Goal: Task Accomplishment & Management: Manage account settings

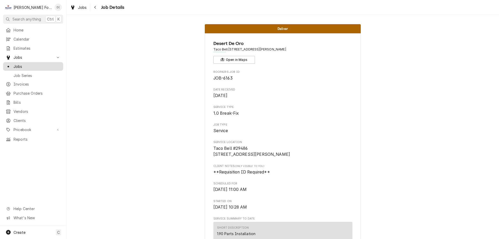
click at [27, 65] on span "Jobs" at bounding box center [37, 66] width 47 height 5
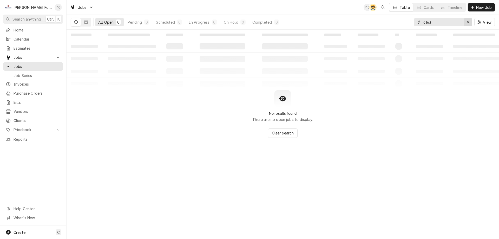
click at [465, 22] on div "Erase input" at bounding box center [467, 21] width 5 height 5
click at [454, 22] on input "Dynamic Content Wrapper" at bounding box center [447, 22] width 49 height 8
click at [439, 23] on input "france" at bounding box center [442, 22] width 39 height 8
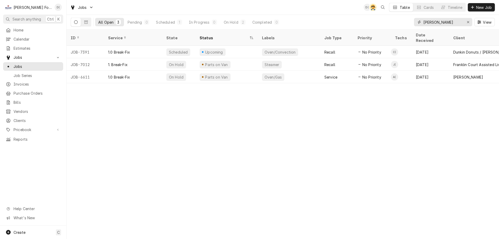
click at [436, 22] on input "fran" at bounding box center [442, 22] width 39 height 8
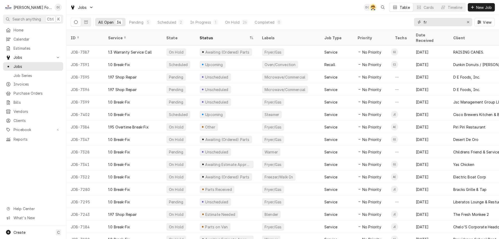
type input "f"
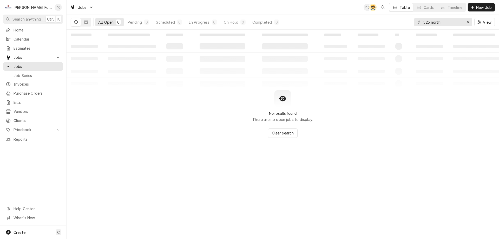
click at [85, 26] on div "Dynamic Content Wrapper" at bounding box center [81, 22] width 21 height 9
click at [85, 25] on button "Dynamic Content Wrapper" at bounding box center [86, 22] width 10 height 8
click at [75, 24] on button "Dynamic Content Wrapper" at bounding box center [76, 22] width 10 height 8
click at [446, 24] on input "525 north" at bounding box center [442, 22] width 39 height 8
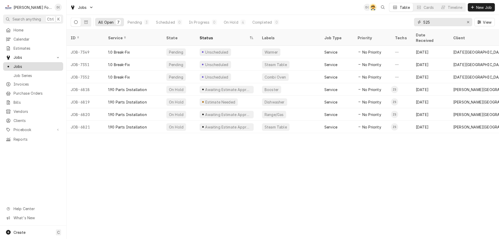
type input "525"
click at [41, 66] on span "Jobs" at bounding box center [37, 66] width 47 height 5
click at [467, 21] on icon "Erase input" at bounding box center [467, 22] width 3 height 4
click at [445, 23] on input "Dynamic Content Wrapper" at bounding box center [447, 22] width 49 height 8
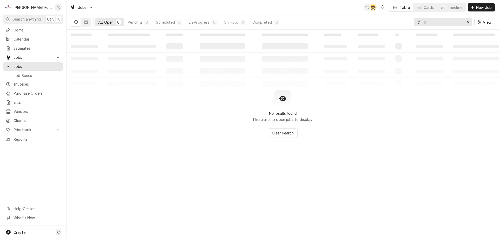
type input "f"
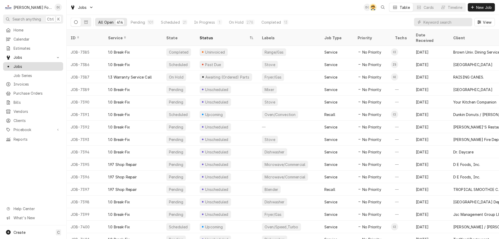
click at [24, 65] on span "Jobs" at bounding box center [37, 66] width 47 height 5
click at [441, 20] on input "Dynamic Content Wrapper" at bounding box center [446, 22] width 46 height 8
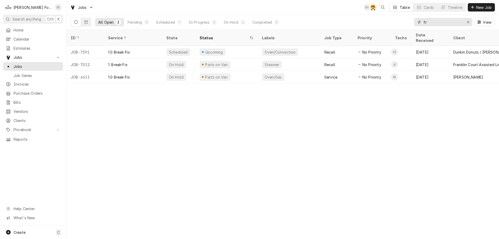
type input "f"
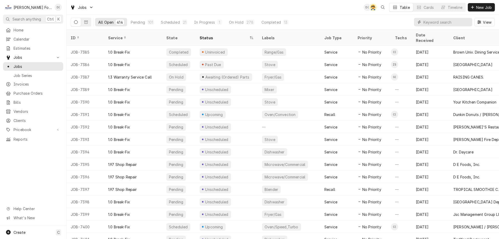
click at [441, 20] on input "Dynamic Content Wrapper" at bounding box center [446, 22] width 46 height 8
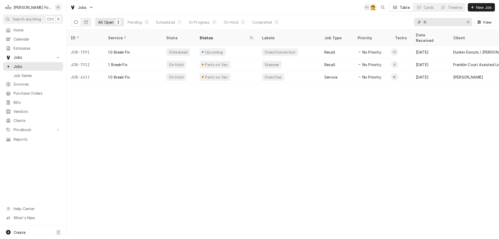
type input "f"
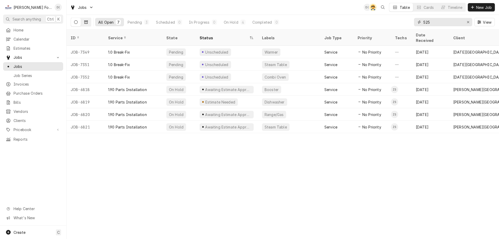
type input "525"
click at [85, 24] on button "Dynamic Content Wrapper" at bounding box center [86, 22] width 10 height 8
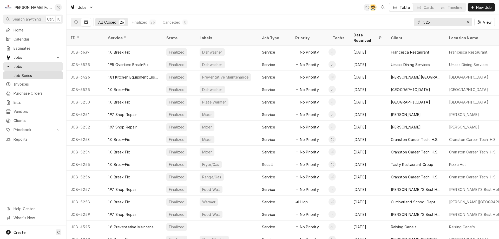
click at [28, 77] on link "Job Series" at bounding box center [33, 75] width 60 height 9
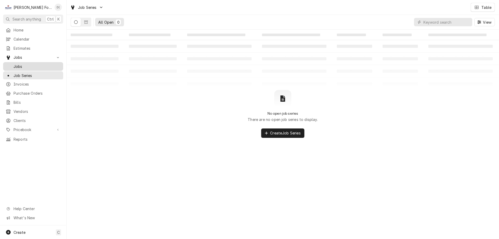
drag, startPoint x: 0, startPoint y: 0, endPoint x: 31, endPoint y: 63, distance: 70.4
click at [31, 64] on span "Jobs" at bounding box center [37, 66] width 47 height 5
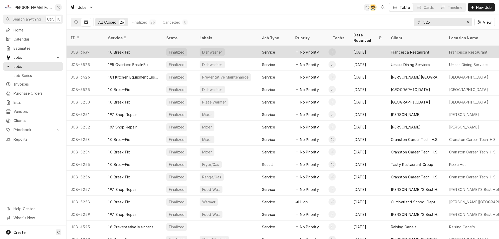
click at [248, 46] on div "Dishwasher" at bounding box center [226, 52] width 62 height 12
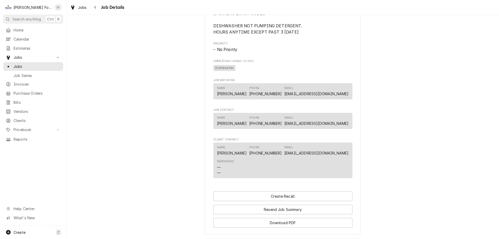
scroll to position [373, 0]
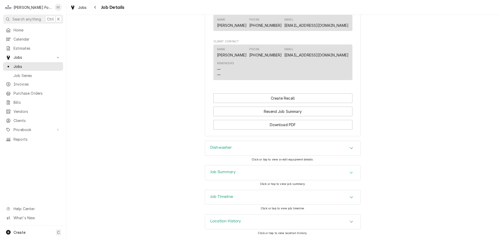
click at [256, 174] on div "Job Summary" at bounding box center [282, 172] width 155 height 15
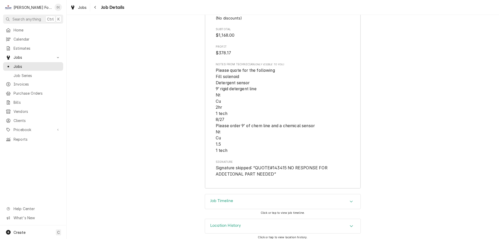
scroll to position [1500, 0]
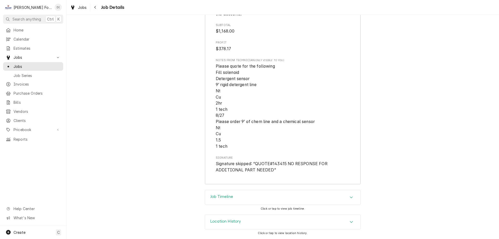
click at [239, 200] on div "Job Timeline" at bounding box center [282, 197] width 155 height 15
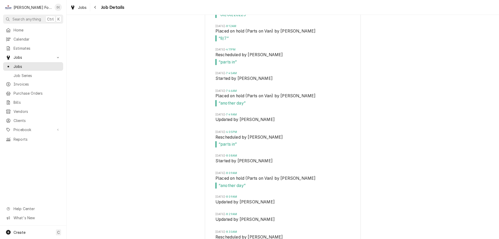
scroll to position [2035, 0]
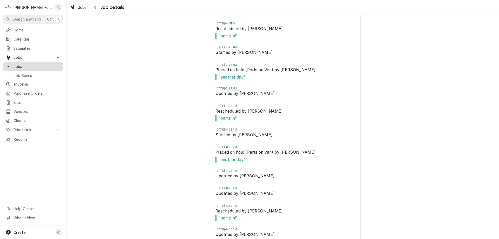
click at [29, 64] on span "Jobs" at bounding box center [37, 66] width 47 height 5
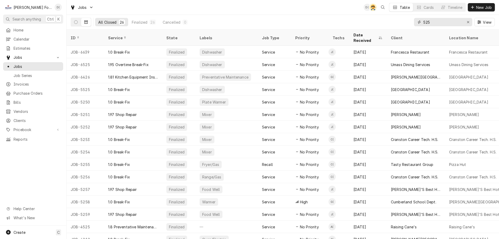
drag, startPoint x: 433, startPoint y: 25, endPoint x: 414, endPoint y: 24, distance: 19.0
click at [414, 24] on div "525" at bounding box center [443, 22] width 58 height 8
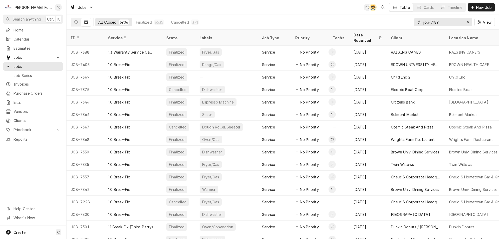
type input "job-7189"
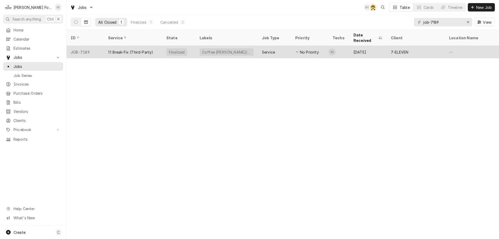
click at [239, 47] on div "Coffee [PERSON_NAME]/Hot" at bounding box center [226, 52] width 62 height 12
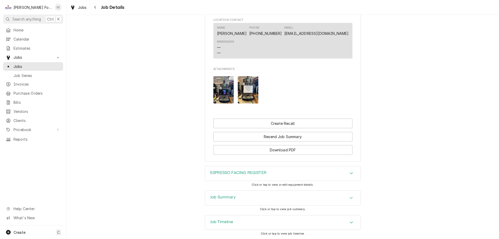
scroll to position [531, 0]
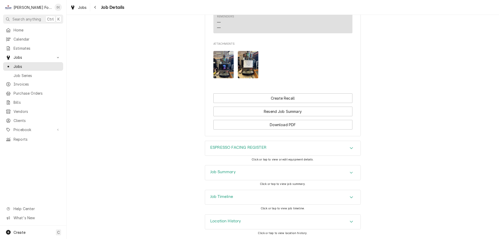
click at [243, 170] on div "Job Summary" at bounding box center [282, 172] width 155 height 15
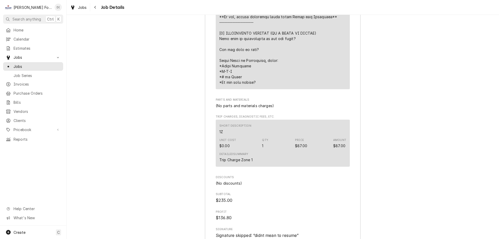
scroll to position [1012, 0]
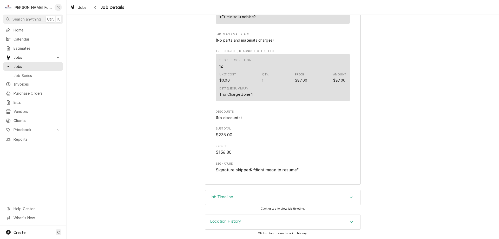
click at [271, 198] on div "Job Timeline" at bounding box center [282, 197] width 155 height 15
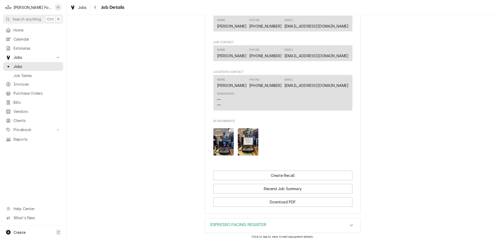
scroll to position [545, 0]
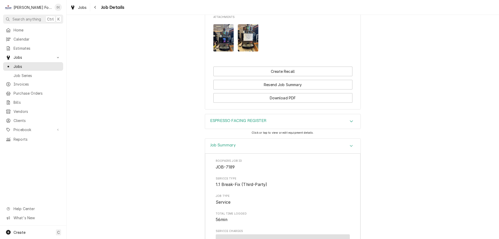
click at [224, 49] on img "Attachments" at bounding box center [223, 37] width 21 height 27
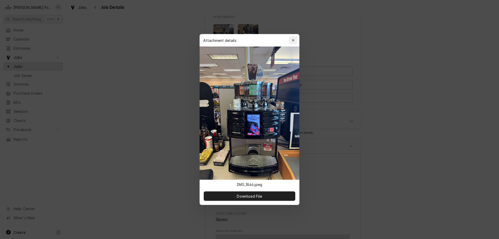
click at [294, 39] on icon "button" at bounding box center [293, 40] width 3 height 4
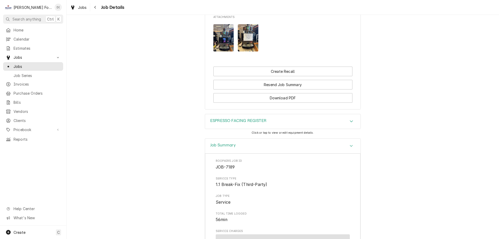
click at [250, 51] on img "Attachments" at bounding box center [248, 37] width 21 height 27
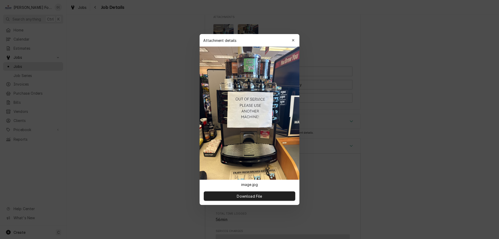
click at [293, 38] on button "button" at bounding box center [293, 40] width 8 height 8
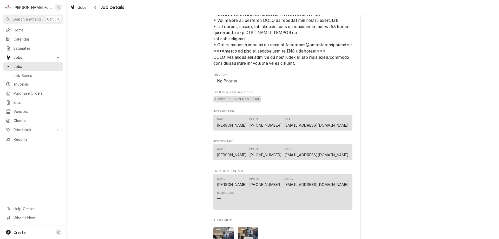
scroll to position [317, 0]
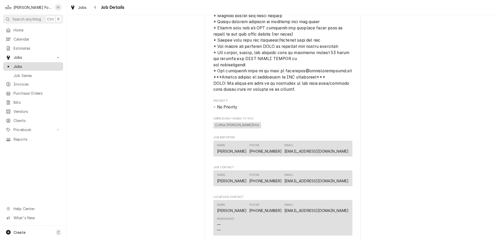
click at [41, 63] on div "Jobs" at bounding box center [33, 66] width 58 height 6
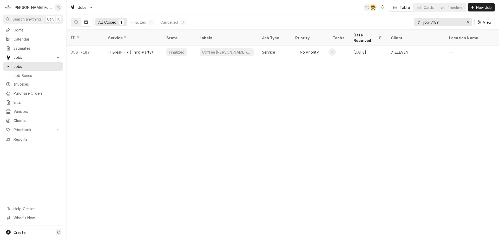
drag, startPoint x: 444, startPoint y: 24, endPoint x: 431, endPoint y: 25, distance: 13.3
click at [431, 24] on input "job-7189" at bounding box center [442, 22] width 39 height 8
click at [431, 25] on input "job-7189" at bounding box center [442, 22] width 39 height 8
click at [444, 24] on input "job-7189" at bounding box center [442, 22] width 39 height 8
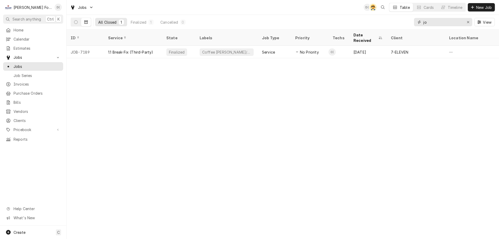
type input "j"
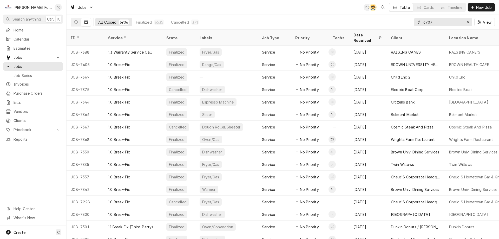
type input "6707"
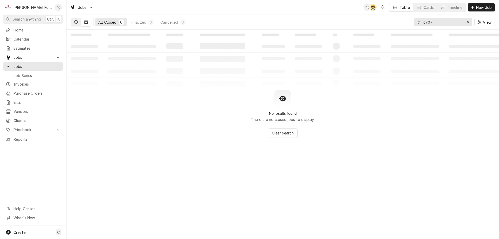
click at [72, 23] on button "Dynamic Content Wrapper" at bounding box center [76, 22] width 10 height 8
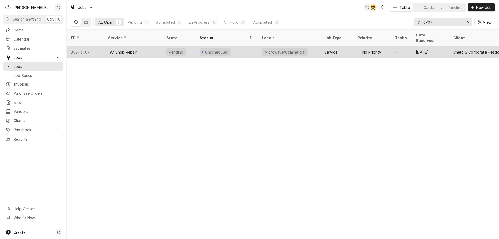
click at [192, 47] on div "Pending" at bounding box center [178, 52] width 33 height 12
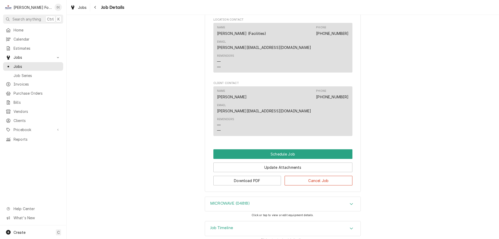
scroll to position [243, 0]
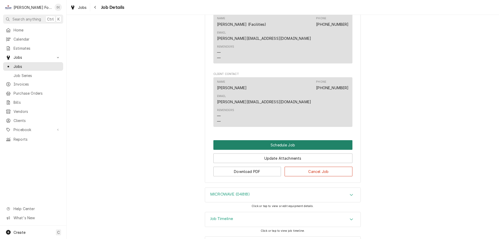
click at [281, 140] on button "Schedule Job" at bounding box center [282, 145] width 139 height 10
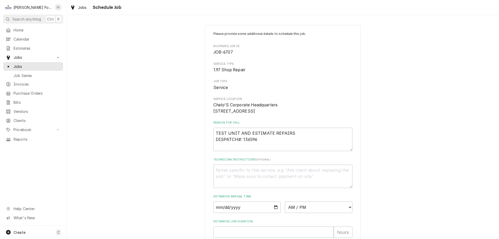
scroll to position [60, 0]
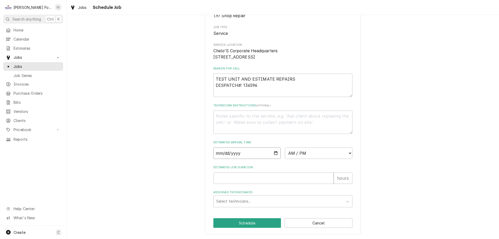
click at [275, 154] on input "Date" at bounding box center [247, 152] width 68 height 11
click at [146, 111] on div "Please provide some additional details to schedule this job. Roopairs Job ID JO…" at bounding box center [282, 102] width 432 height 272
click at [33, 64] on span "Jobs" at bounding box center [37, 66] width 47 height 5
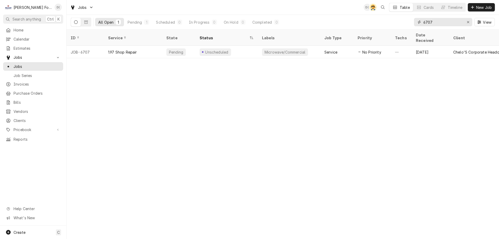
click at [433, 21] on input "6707" at bounding box center [442, 22] width 39 height 8
type input "6"
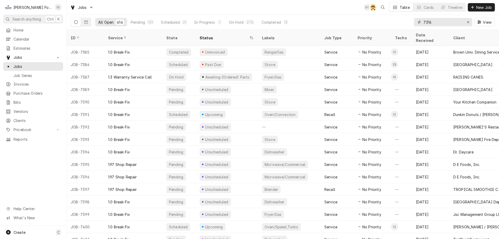
type input "7316"
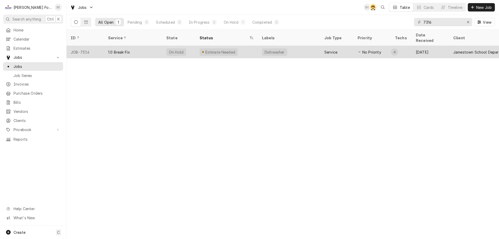
click at [154, 50] on div "1.0 Break-Fix" at bounding box center [133, 52] width 58 height 12
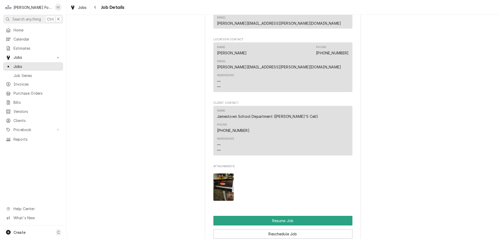
scroll to position [571, 0]
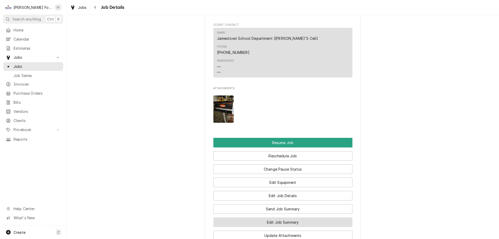
click at [277, 217] on button "Edit Job Summary" at bounding box center [282, 222] width 139 height 10
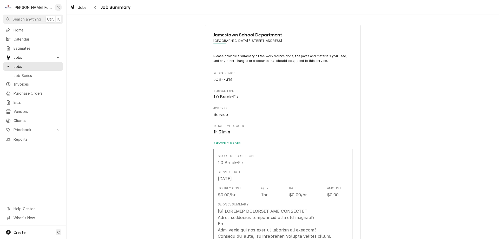
type textarea "x"
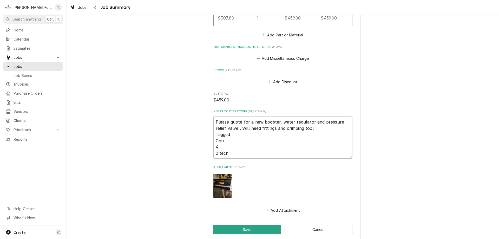
scroll to position [491, 0]
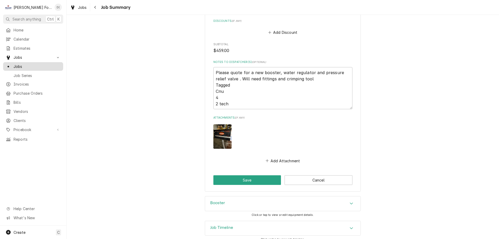
click at [26, 64] on span "Jobs" at bounding box center [37, 66] width 47 height 5
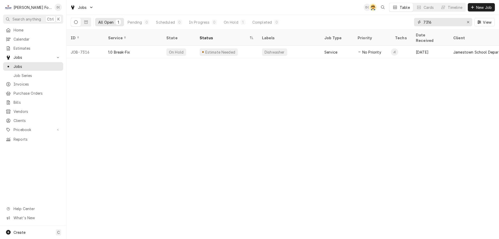
click at [435, 23] on input "7316" at bounding box center [442, 22] width 39 height 8
type input "7"
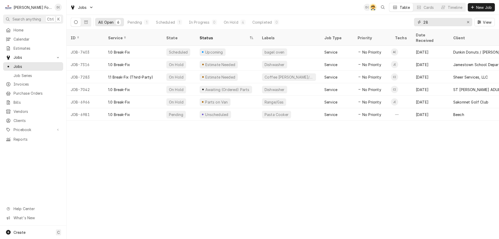
type input "2"
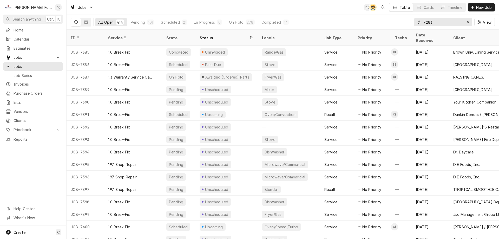
type input "7283"
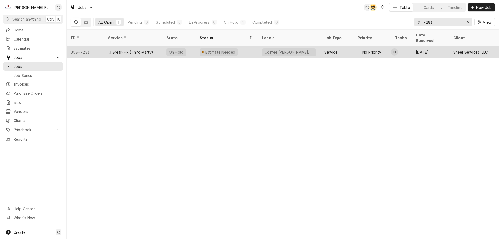
click at [248, 47] on div "Estimate Needed" at bounding box center [226, 52] width 62 height 12
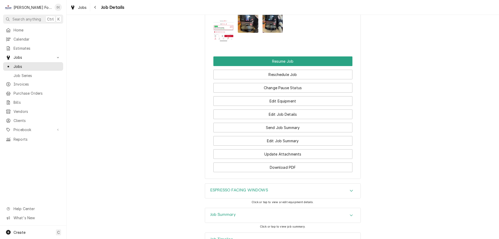
scroll to position [727, 0]
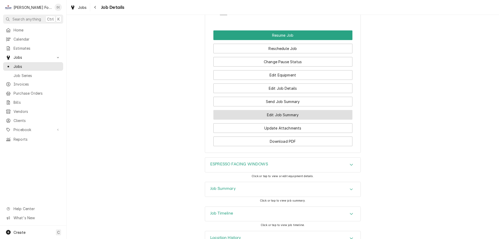
click at [270, 119] on button "Edit Job Summary" at bounding box center [282, 115] width 139 height 10
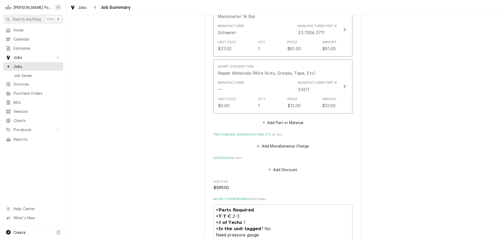
scroll to position [545, 0]
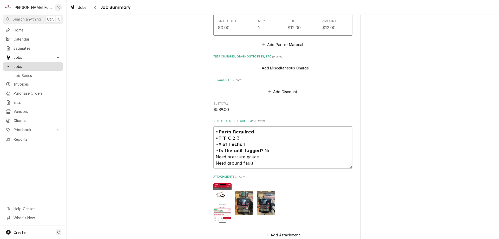
click at [31, 67] on div "Jobs" at bounding box center [33, 66] width 58 height 6
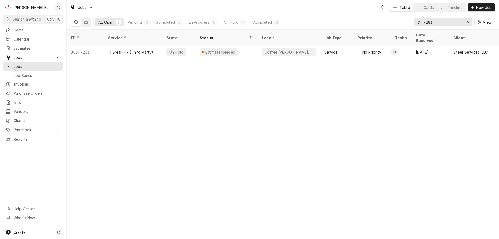
click at [441, 23] on input "7283" at bounding box center [442, 22] width 39 height 8
type input "7"
type input "3"
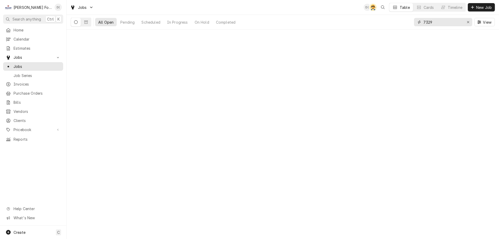
type input "7329"
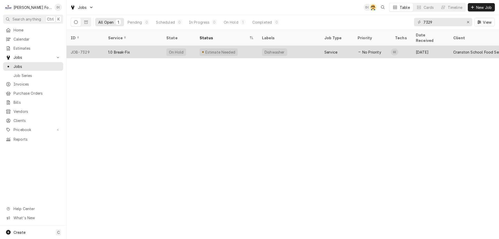
click at [242, 50] on div "Estimate Needed" at bounding box center [226, 52] width 62 height 12
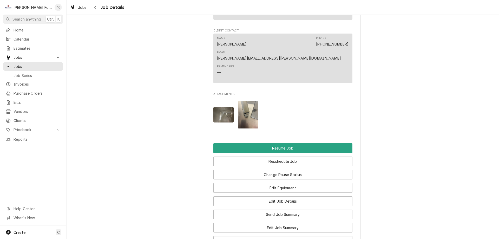
scroll to position [597, 0]
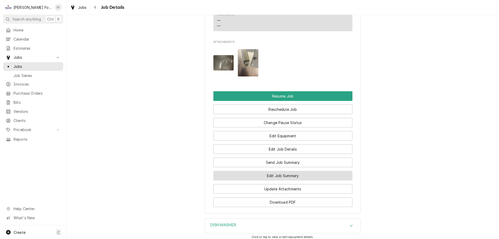
click at [254, 171] on button "Edit Job Summary" at bounding box center [282, 176] width 139 height 10
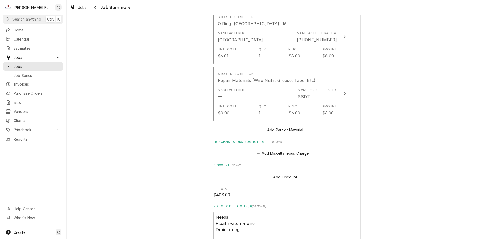
scroll to position [519, 0]
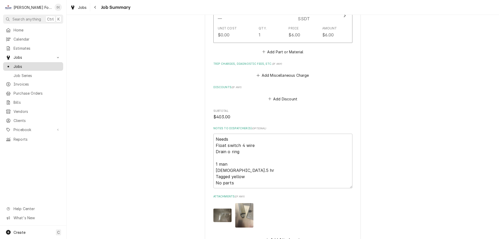
click at [31, 64] on span "Jobs" at bounding box center [37, 66] width 47 height 5
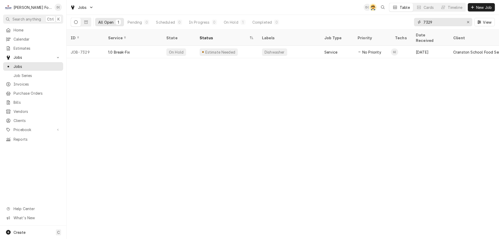
click at [442, 22] on input "7329" at bounding box center [442, 22] width 39 height 8
type input "7"
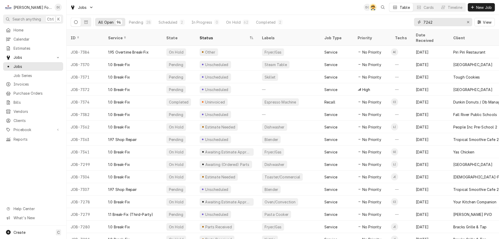
type input "7242"
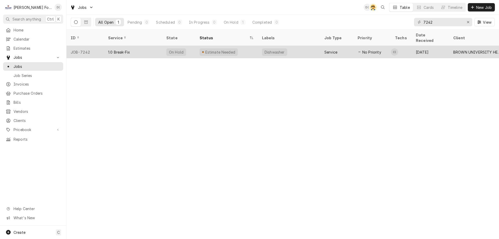
click at [182, 48] on div "On Hold" at bounding box center [176, 52] width 20 height 8
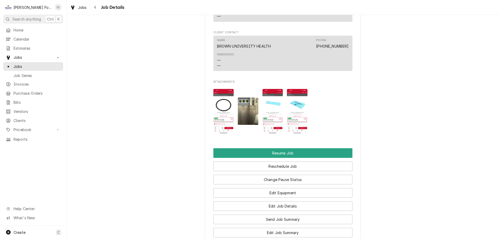
scroll to position [623, 0]
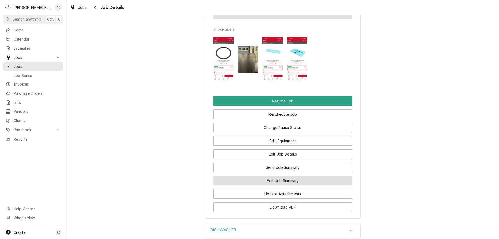
click at [277, 176] on button "Edit Job Summary" at bounding box center [282, 181] width 139 height 10
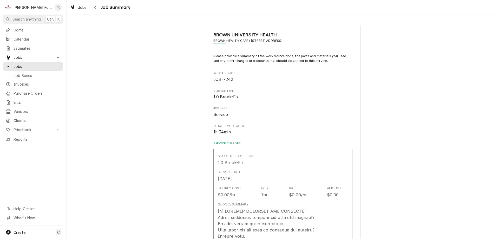
type textarea "x"
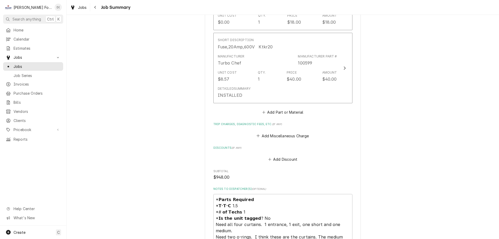
scroll to position [805, 0]
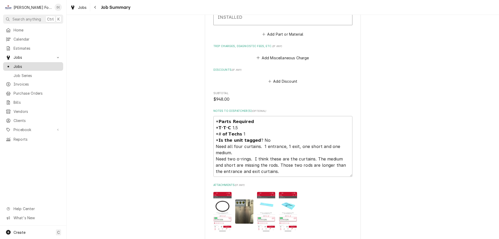
click at [45, 66] on span "Jobs" at bounding box center [37, 66] width 47 height 5
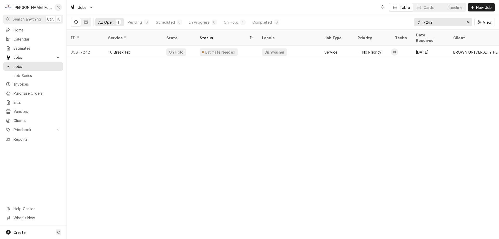
click at [433, 21] on input "7242" at bounding box center [442, 22] width 39 height 8
type input "7"
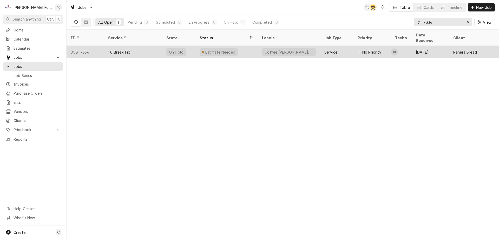
type input "7336"
click at [253, 46] on div "Estimate Needed" at bounding box center [226, 52] width 62 height 12
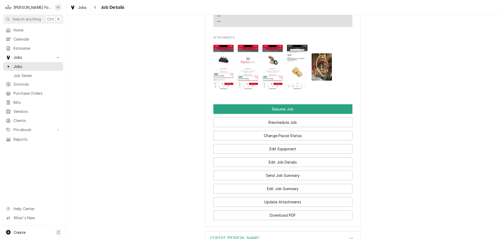
scroll to position [779, 0]
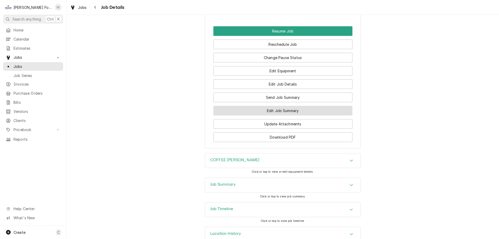
drag, startPoint x: 252, startPoint y: 116, endPoint x: 252, endPoint y: 120, distance: 5.0
click at [252, 115] on button "Edit Job Summary" at bounding box center [282, 111] width 139 height 10
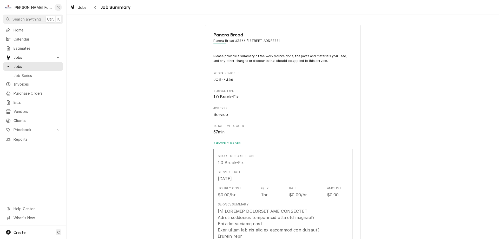
type textarea "x"
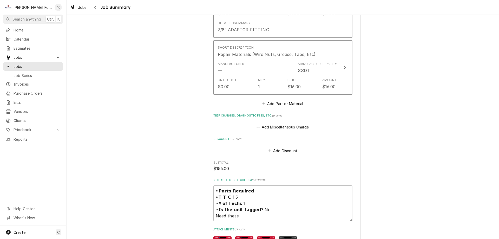
scroll to position [675, 0]
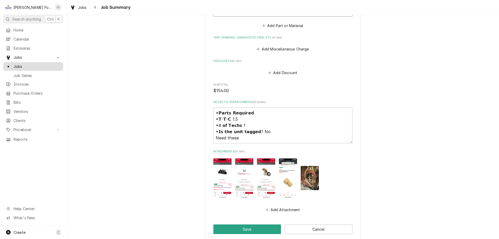
click at [24, 64] on span "Jobs" at bounding box center [37, 66] width 47 height 5
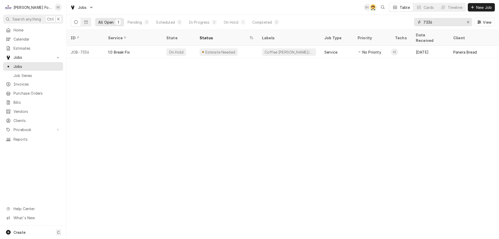
drag, startPoint x: 437, startPoint y: 23, endPoint x: 426, endPoint y: 24, distance: 11.4
click at [426, 24] on input "7336" at bounding box center [442, 22] width 39 height 8
type input "7267"
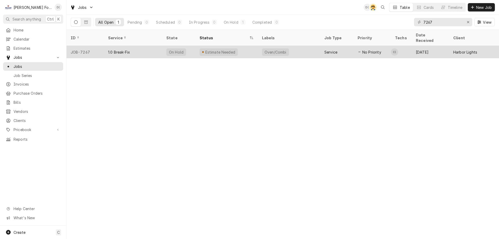
click at [250, 46] on div "Estimate Needed" at bounding box center [226, 52] width 62 height 12
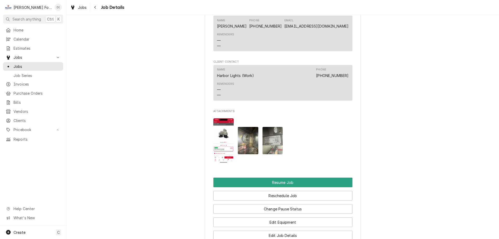
scroll to position [571, 0]
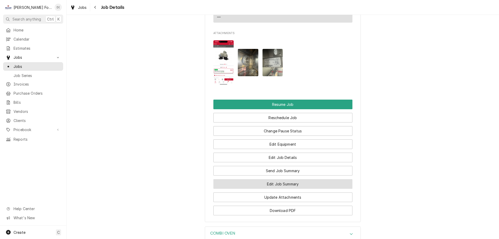
click at [278, 189] on button "Edit Job Summary" at bounding box center [282, 184] width 139 height 10
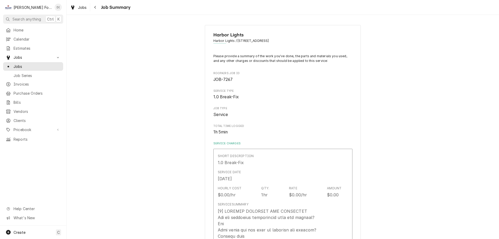
type textarea "x"
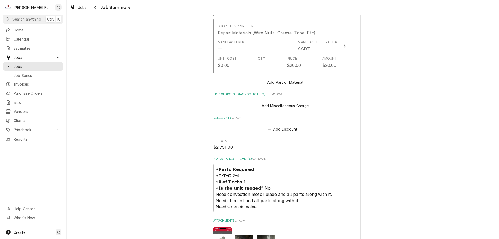
scroll to position [831, 0]
